Goal: Find specific page/section: Find specific page/section

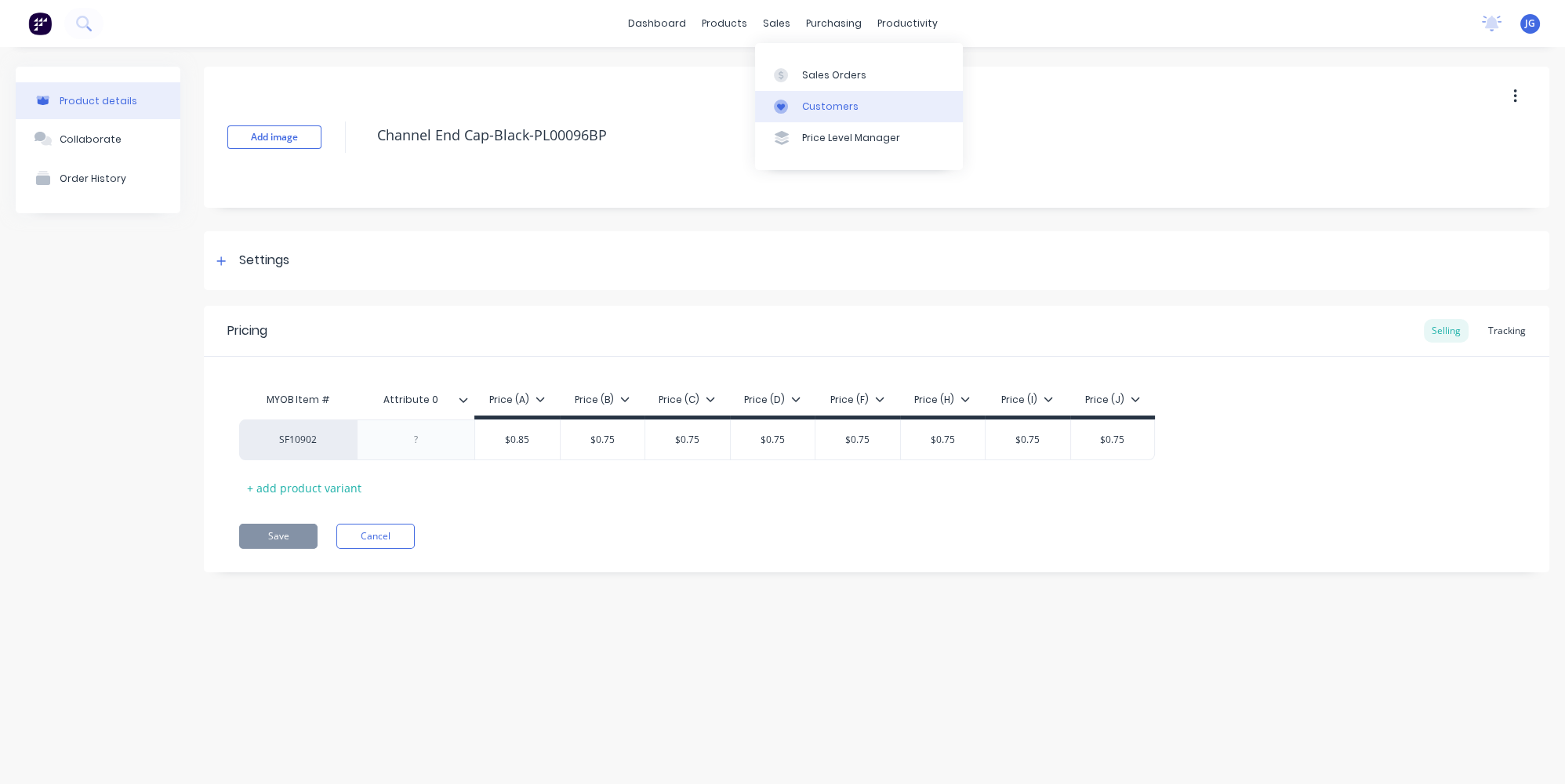
click at [800, 106] on link "Customers" at bounding box center [858, 106] width 208 height 31
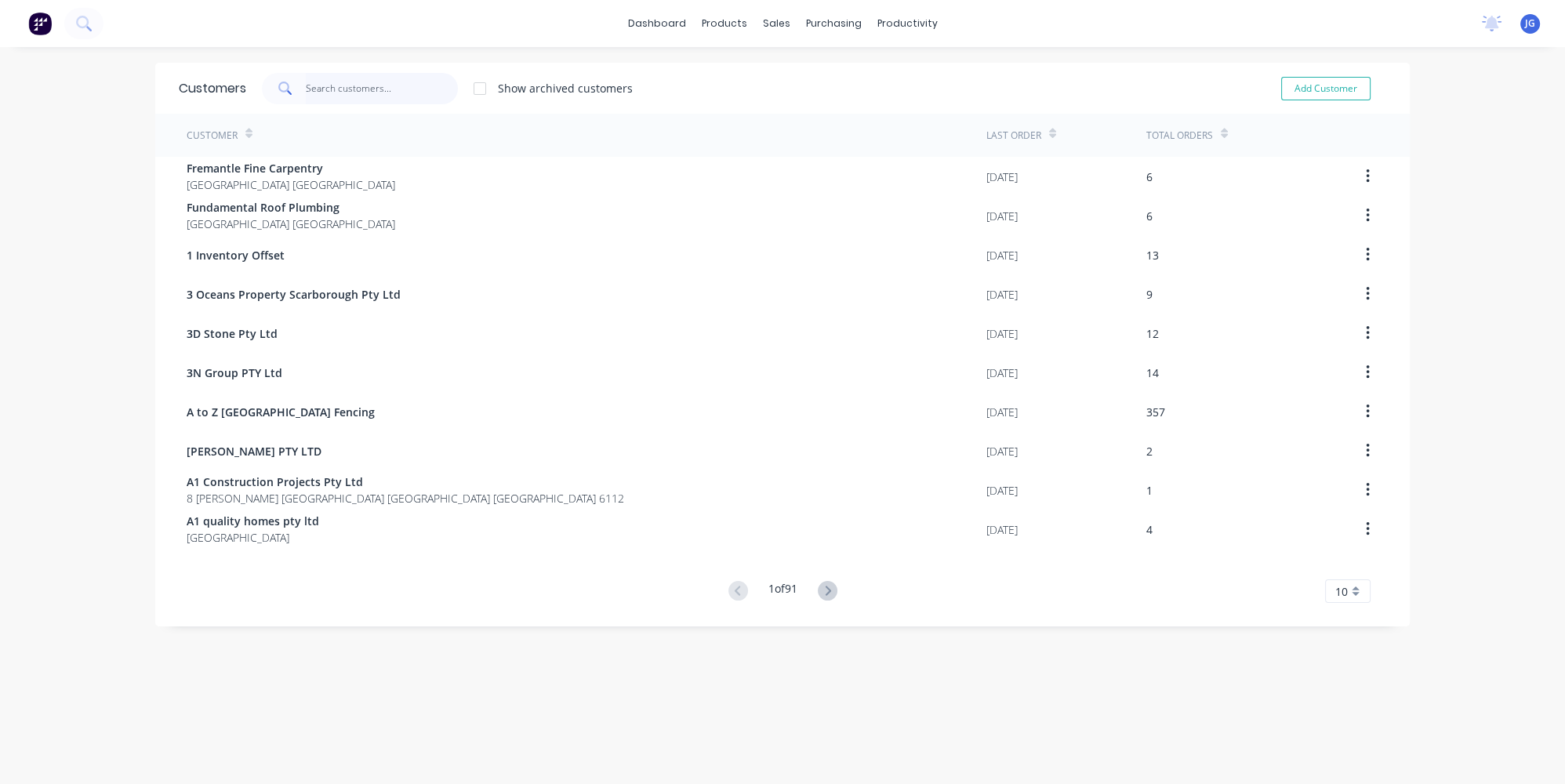
click at [446, 82] on input "text" at bounding box center [381, 88] width 153 height 31
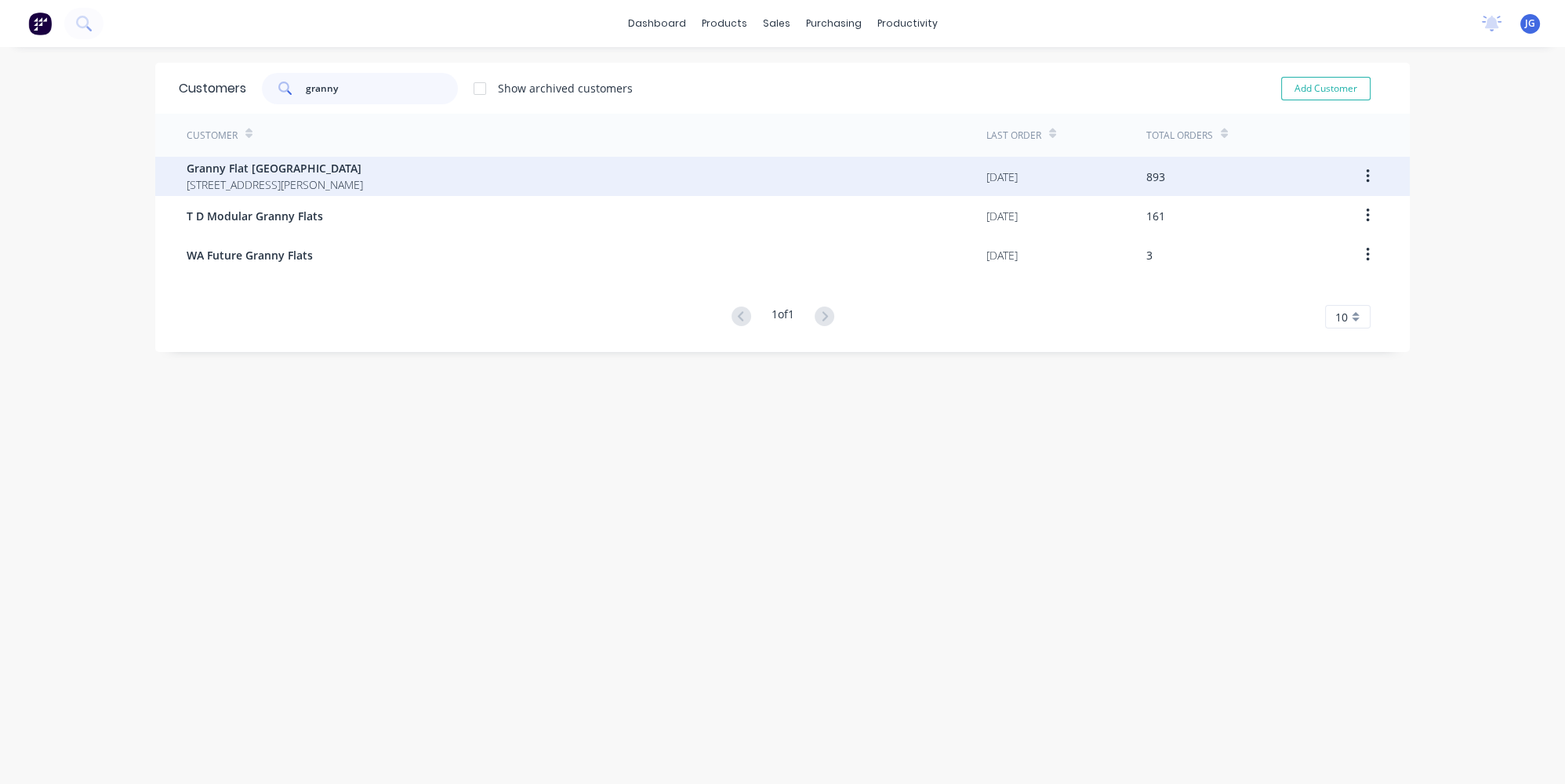
type input "granny"
click at [357, 178] on span "[STREET_ADDRESS][PERSON_NAME]" at bounding box center [275, 184] width 176 height 16
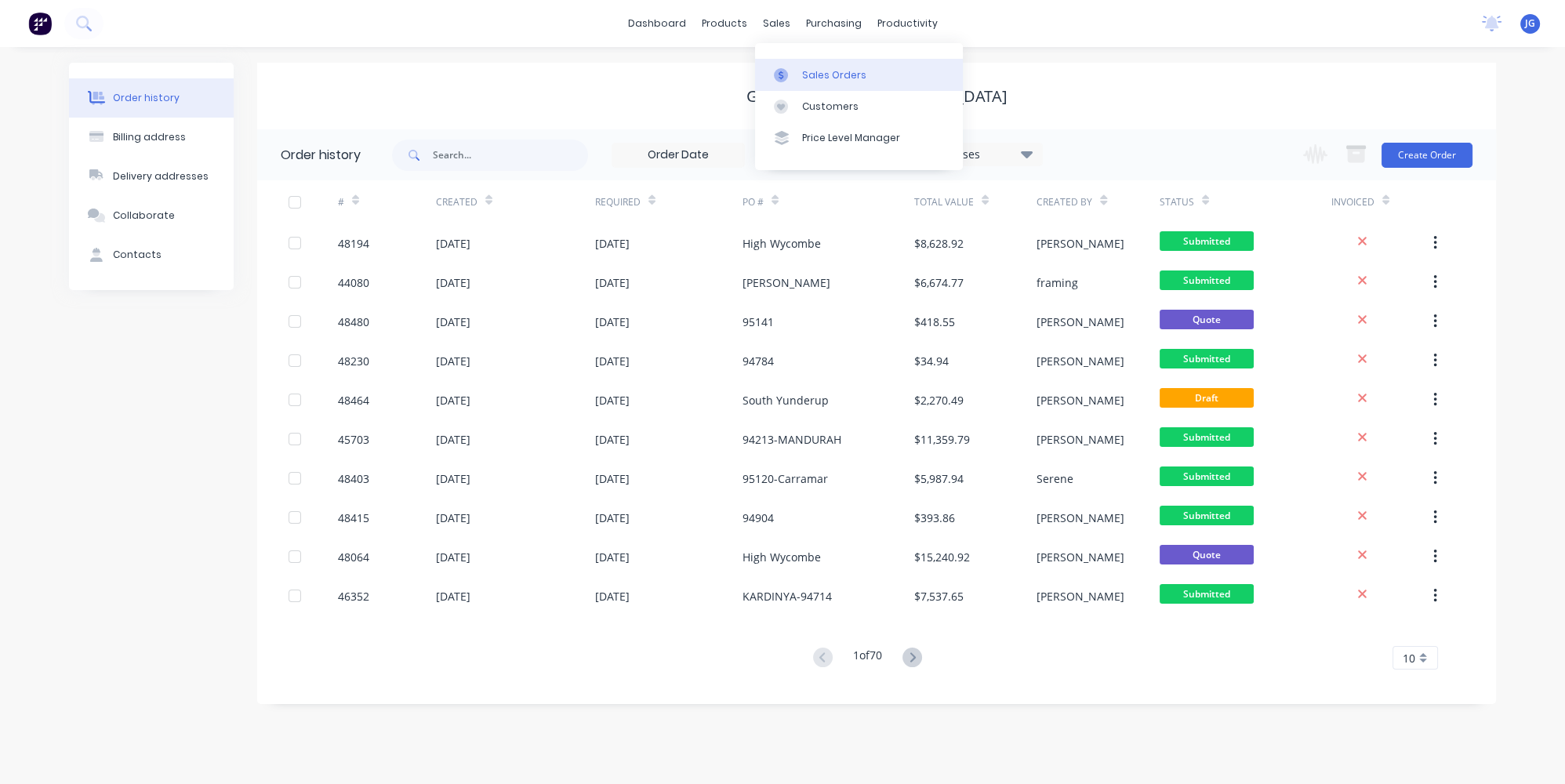
drag, startPoint x: 787, startPoint y: 69, endPoint x: 758, endPoint y: 75, distance: 29.6
click at [788, 70] on div at bounding box center [785, 75] width 24 height 14
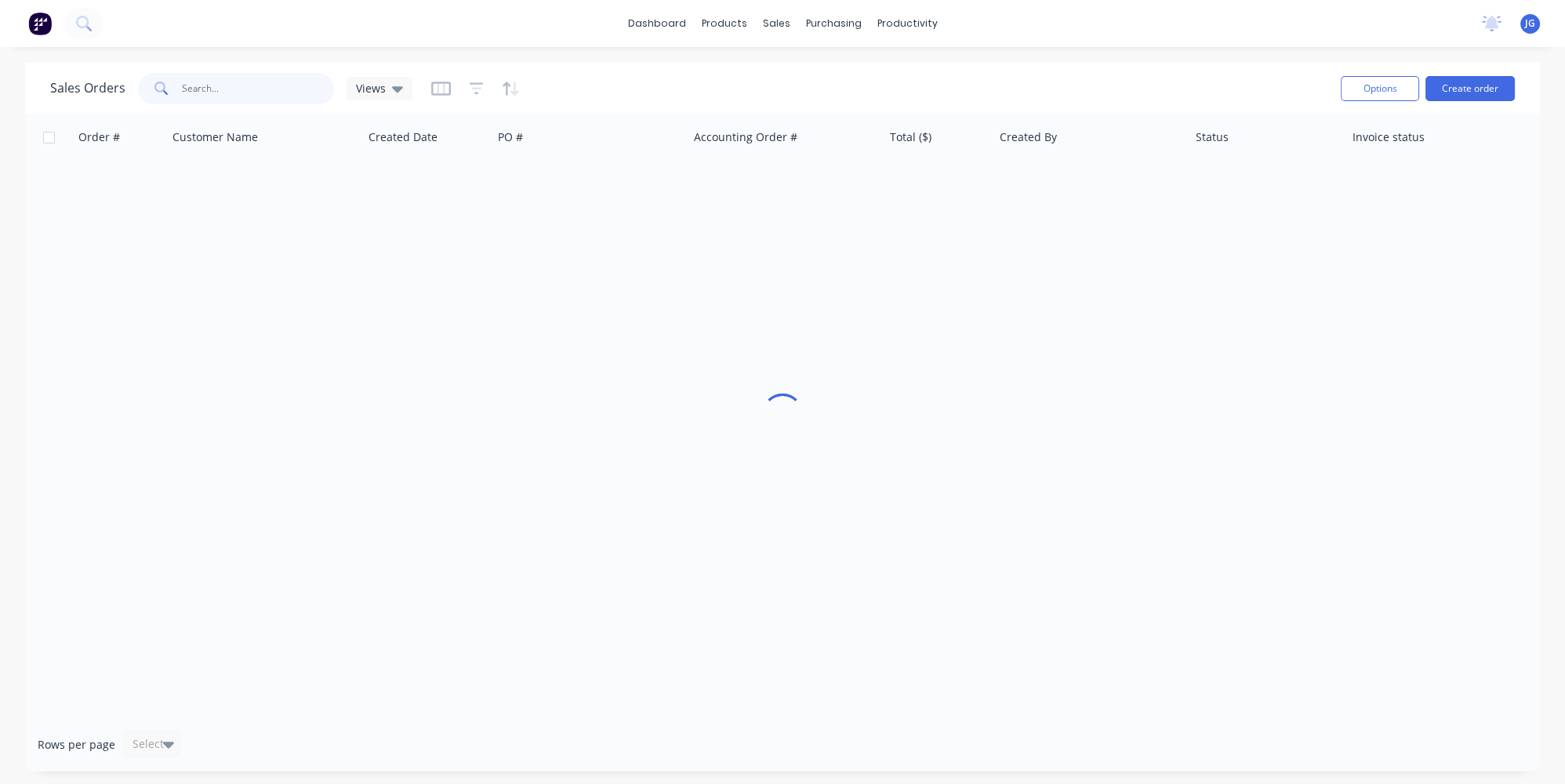
click at [284, 95] on input "text" at bounding box center [258, 88] width 153 height 31
paste input "95183"
type input "95183"
click at [806, 98] on link "Customers" at bounding box center [858, 106] width 208 height 31
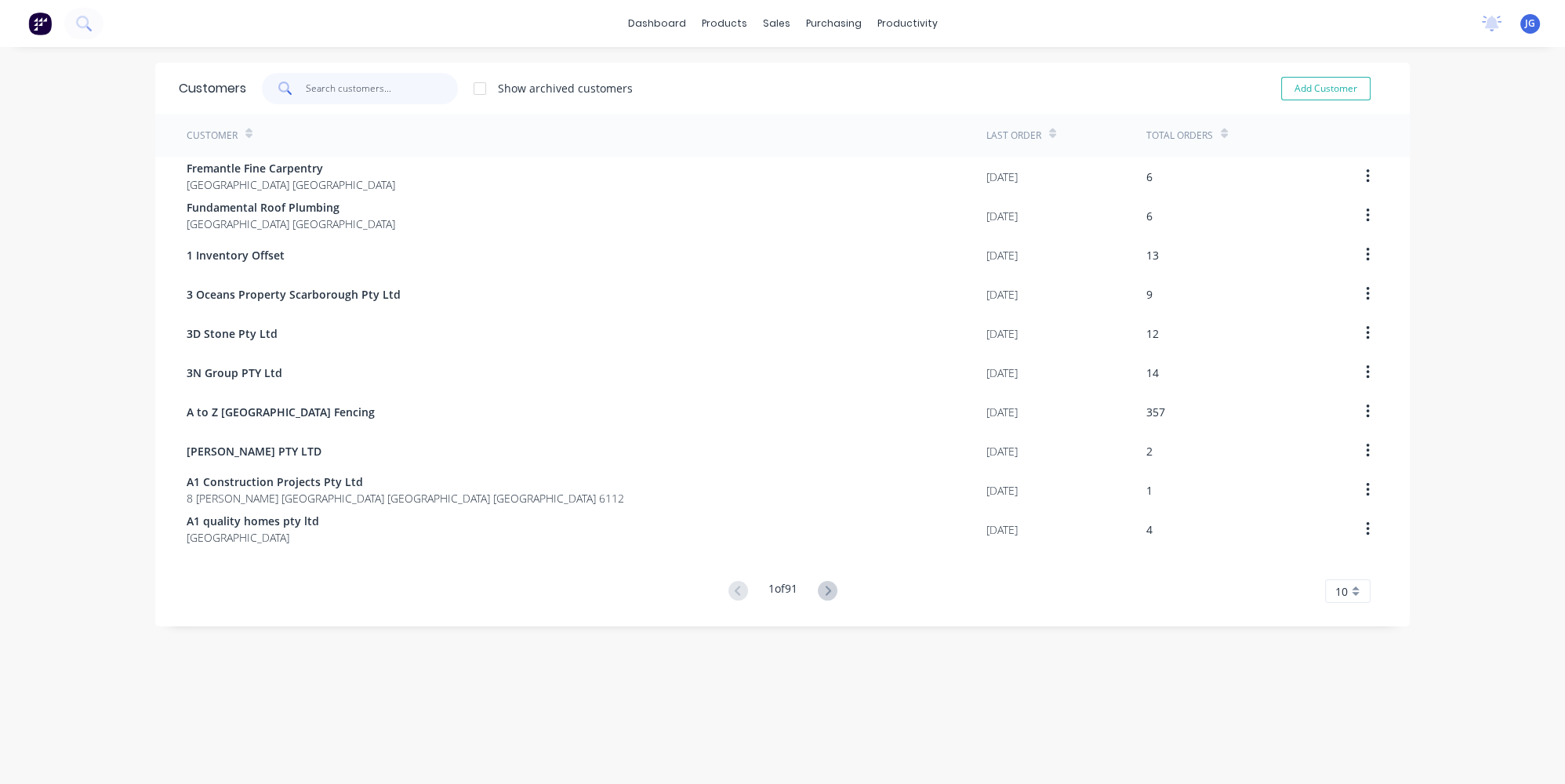
click at [328, 96] on input "text" at bounding box center [381, 88] width 153 height 31
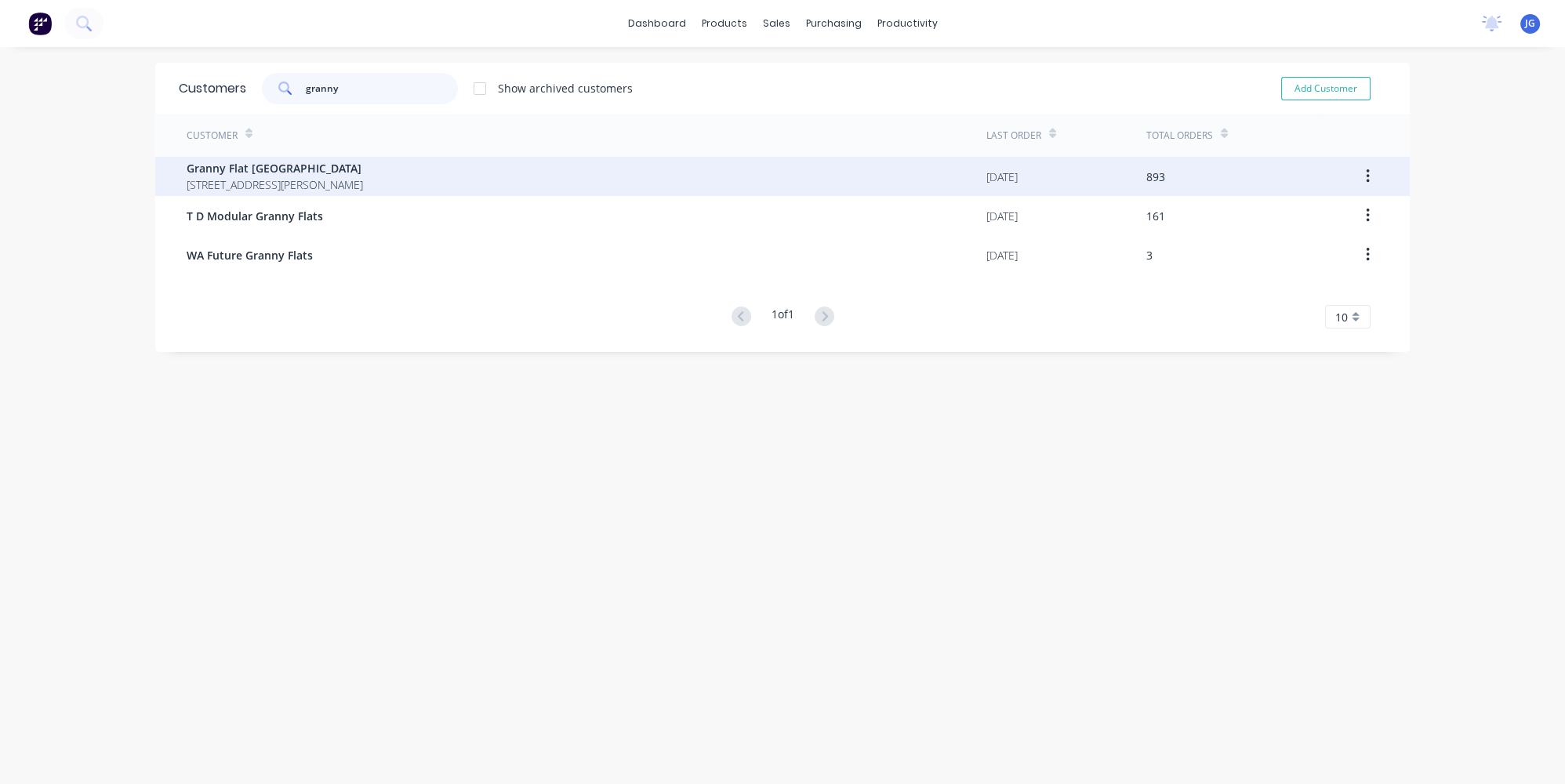
type input "granny"
click at [286, 174] on span "Granny Flat [GEOGRAPHIC_DATA]" at bounding box center [275, 168] width 176 height 16
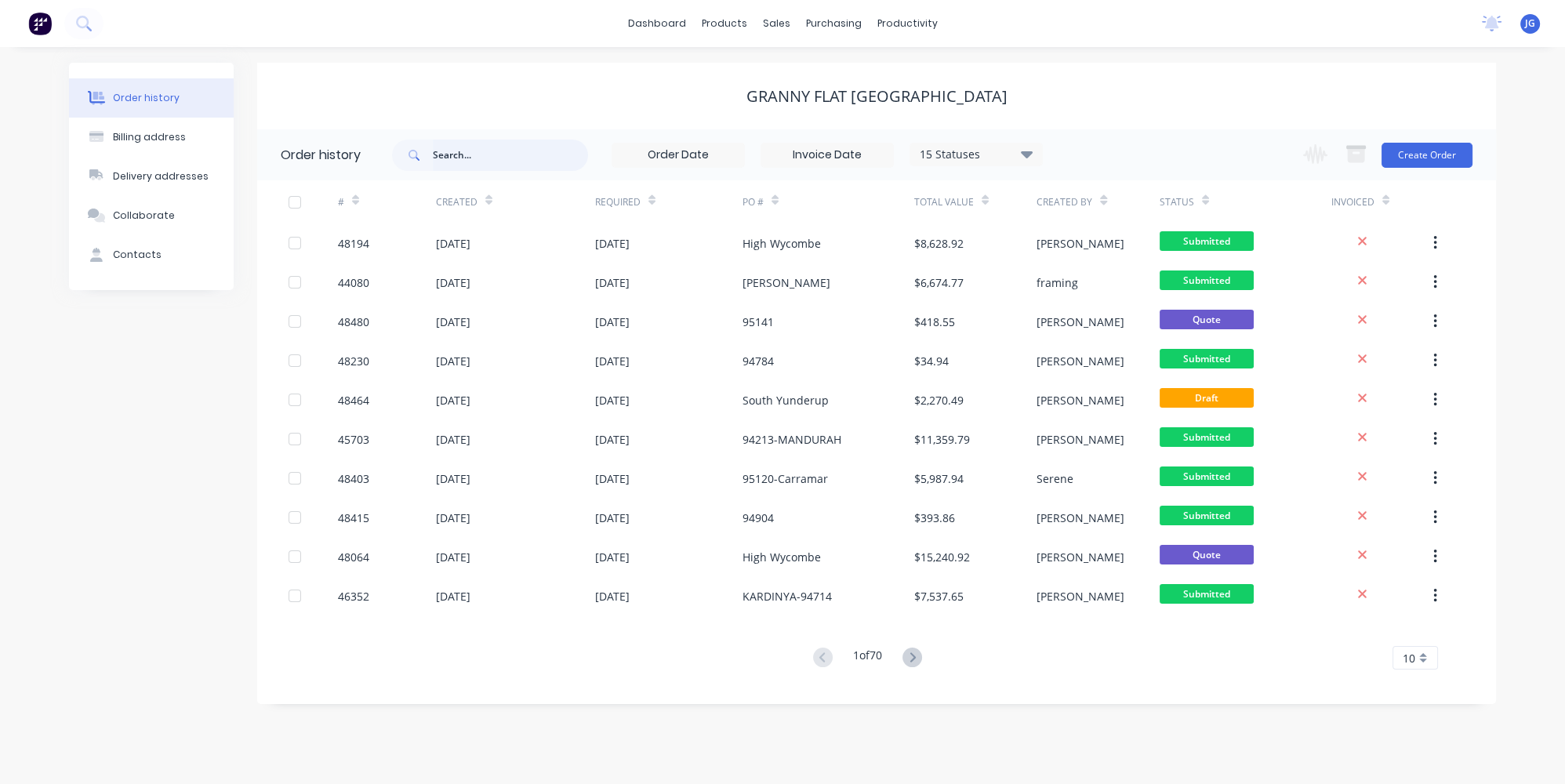
click at [483, 157] on input "text" at bounding box center [510, 155] width 156 height 31
paste input "95183"
type input "95183"
